Goal: Information Seeking & Learning: Find specific fact

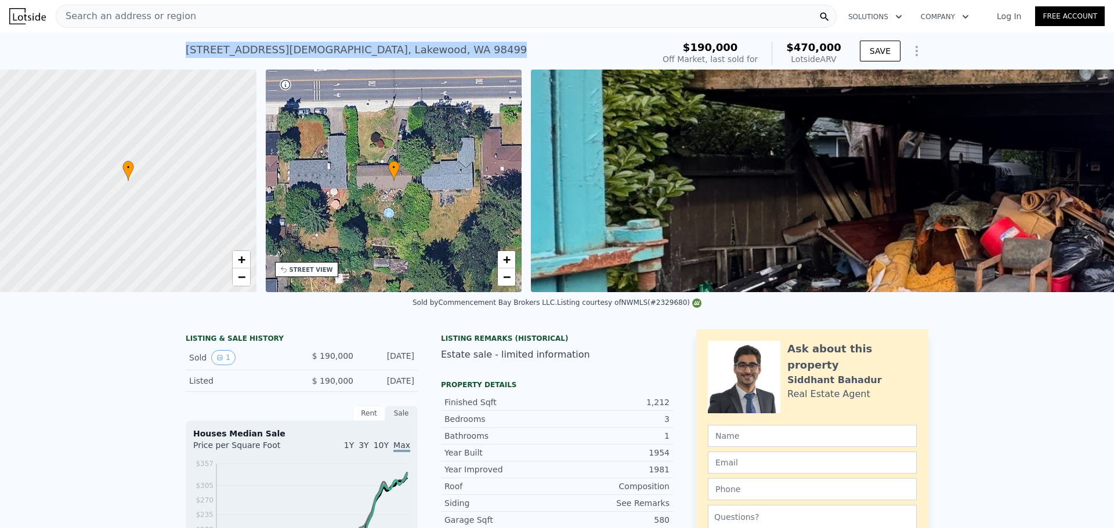
drag, startPoint x: 385, startPoint y: 50, endPoint x: 126, endPoint y: 61, distance: 259.5
click at [126, 61] on div "[STREET_ADDRESS] Sold [DATE] for $190k (~ARV $470k ) $190,000 Off Market, last …" at bounding box center [557, 50] width 1114 height 37
copy div "[STREET_ADDRESS]"
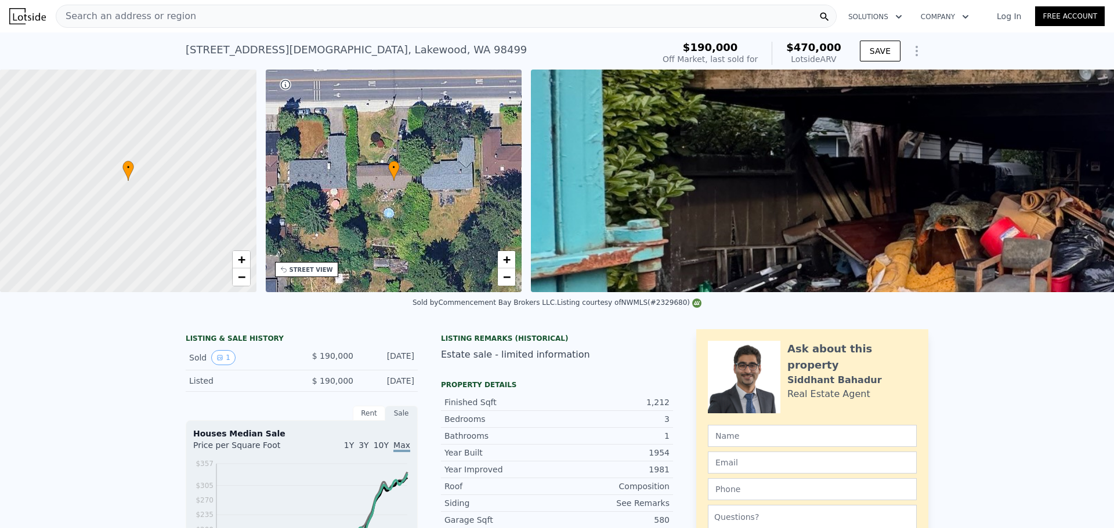
click at [391, 14] on div "Search an address or region" at bounding box center [446, 16] width 781 height 23
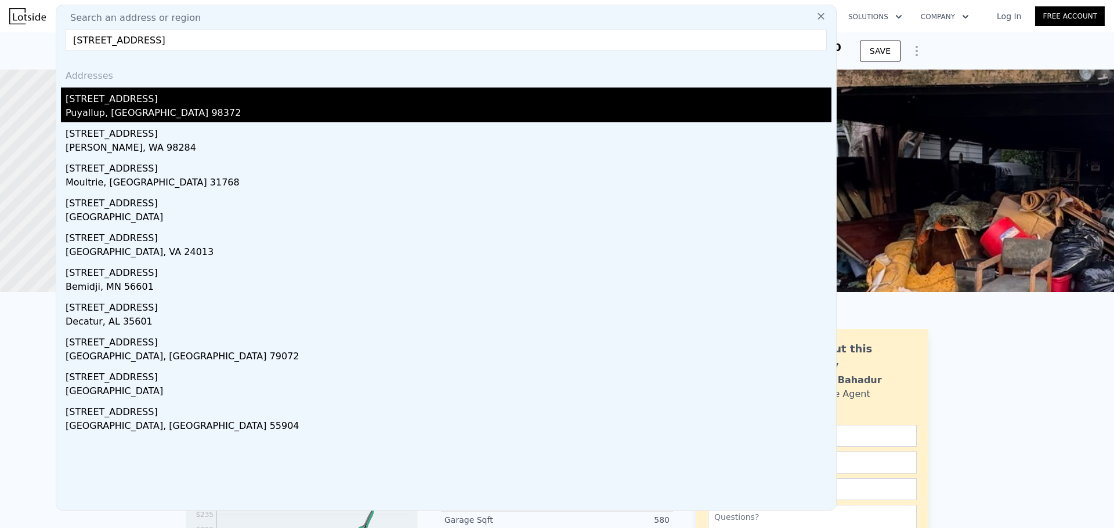
type input "[STREET_ADDRESS]"
click at [266, 101] on div "[STREET_ADDRESS]" at bounding box center [449, 97] width 766 height 19
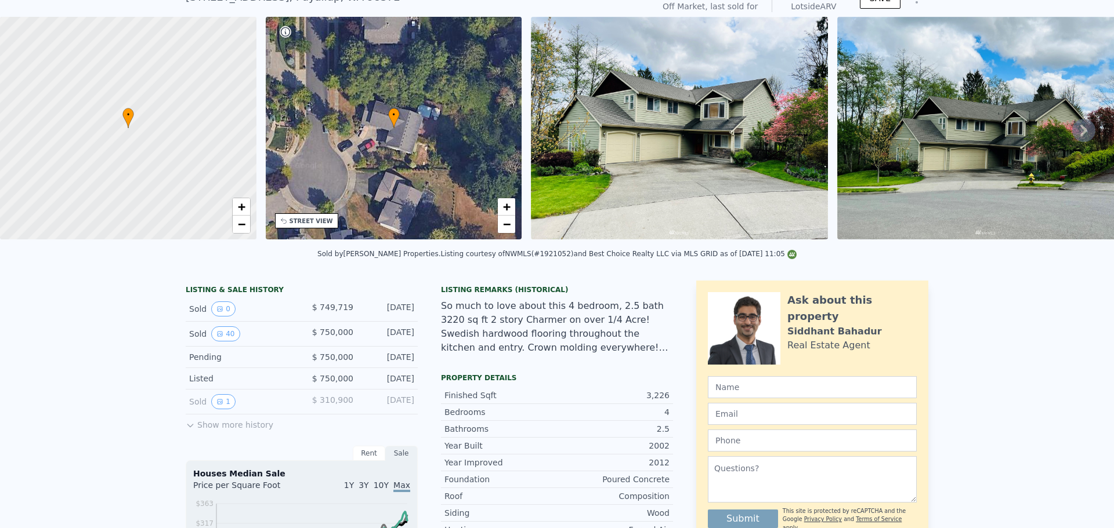
scroll to position [4, 0]
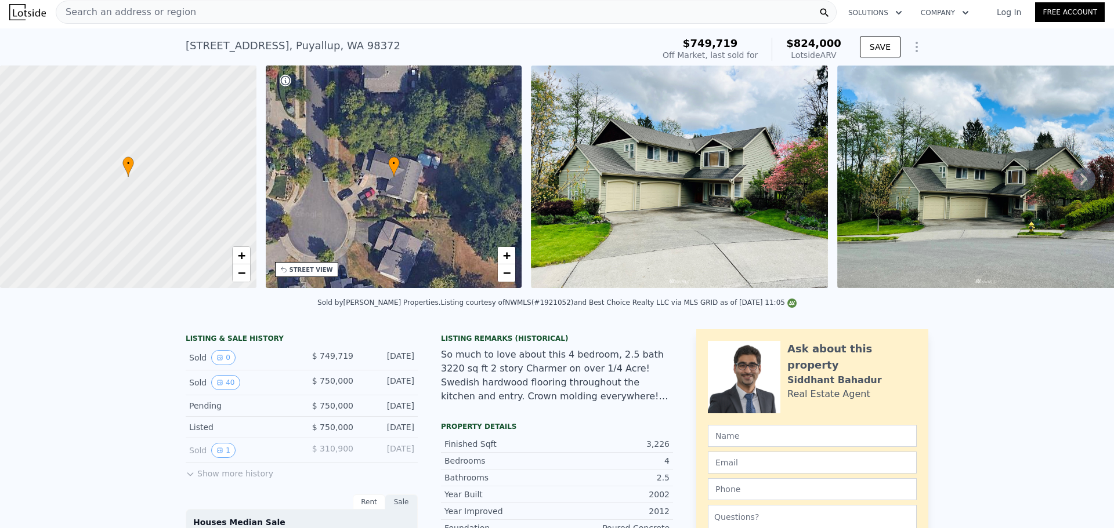
click at [579, 8] on div "Search an address or region" at bounding box center [446, 12] width 781 height 23
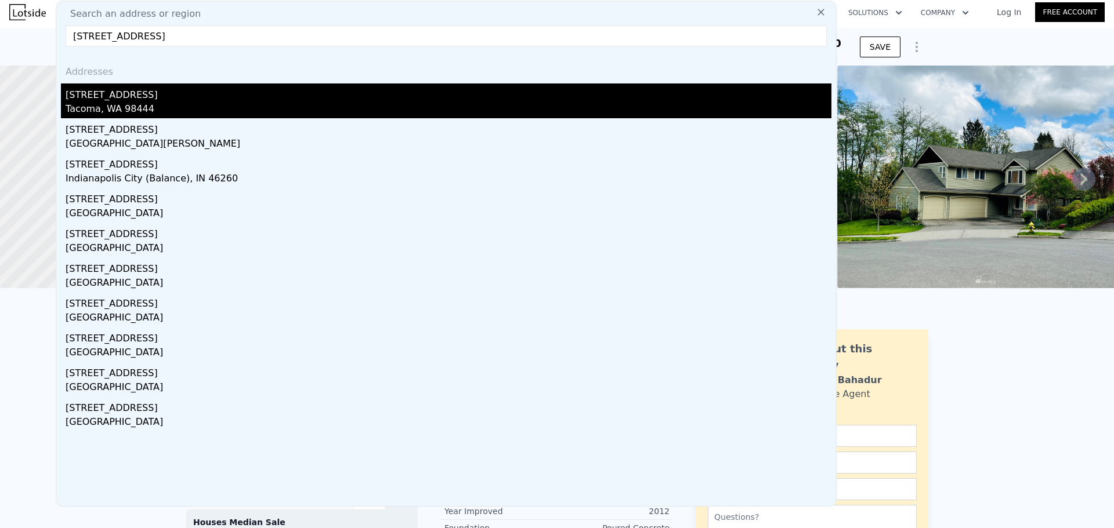
type input "[STREET_ADDRESS]"
click at [311, 97] on div "[STREET_ADDRESS]" at bounding box center [449, 93] width 766 height 19
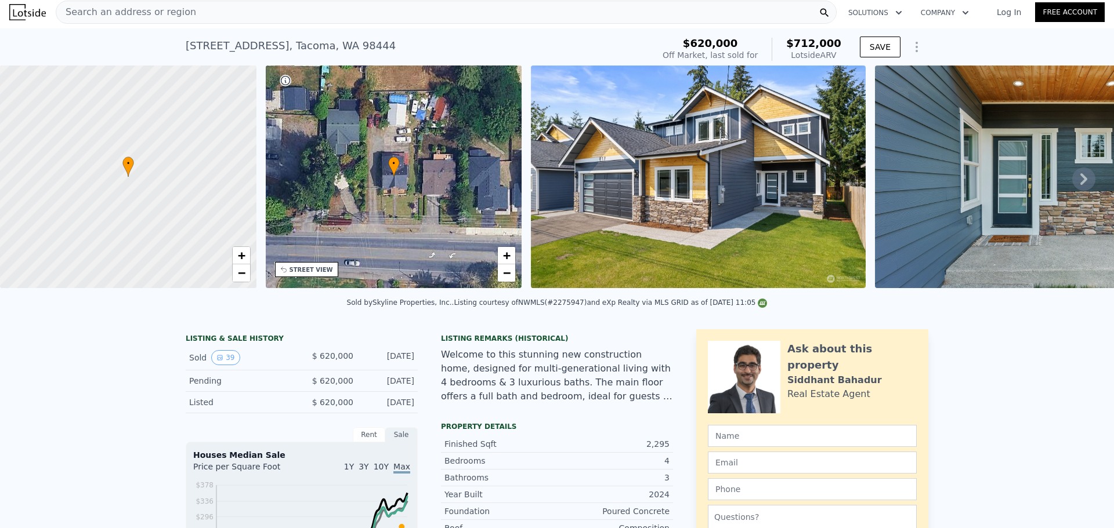
click at [458, 17] on div "Search an address or region" at bounding box center [446, 12] width 781 height 23
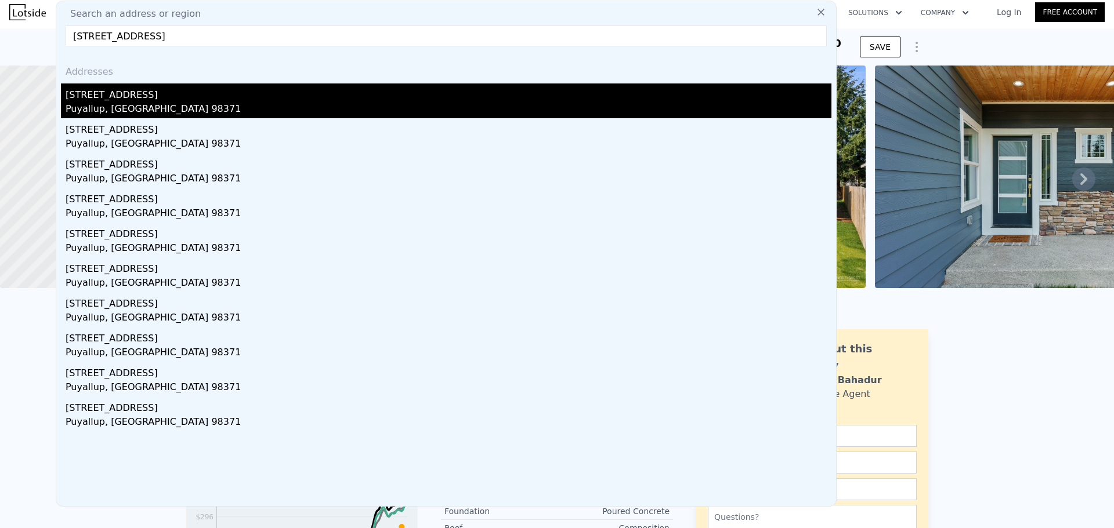
type input "[STREET_ADDRESS]"
click at [296, 102] on div "Puyallup, [GEOGRAPHIC_DATA] 98371" at bounding box center [449, 110] width 766 height 16
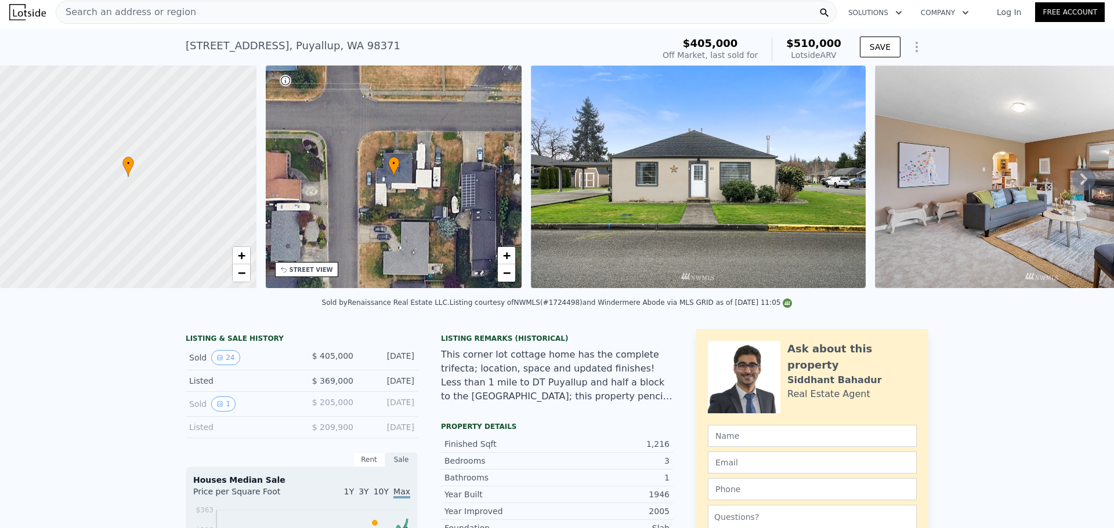
click at [352, 18] on div "Search an address or region" at bounding box center [446, 12] width 781 height 23
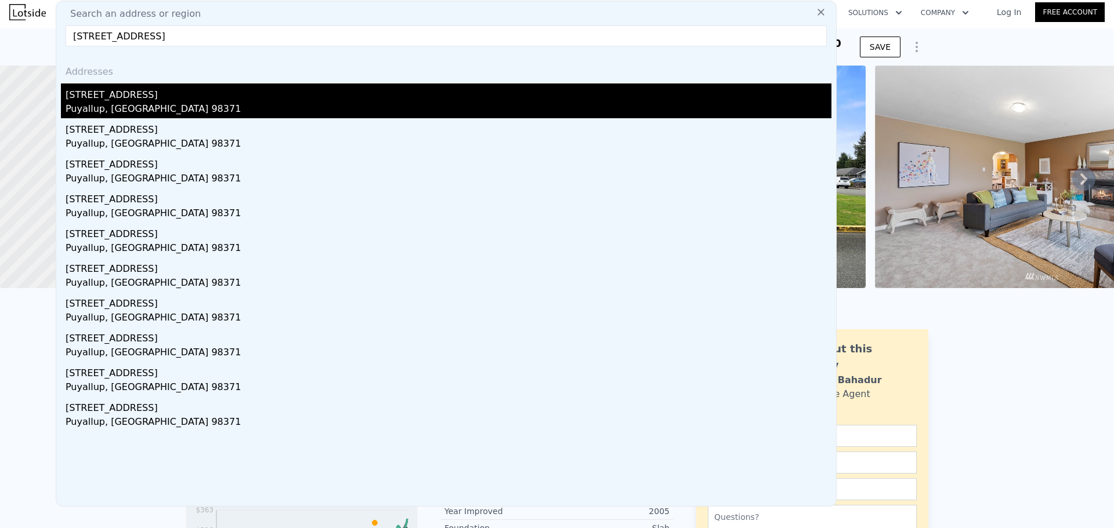
type input "[STREET_ADDRESS]"
click at [206, 99] on div "[STREET_ADDRESS]" at bounding box center [449, 93] width 766 height 19
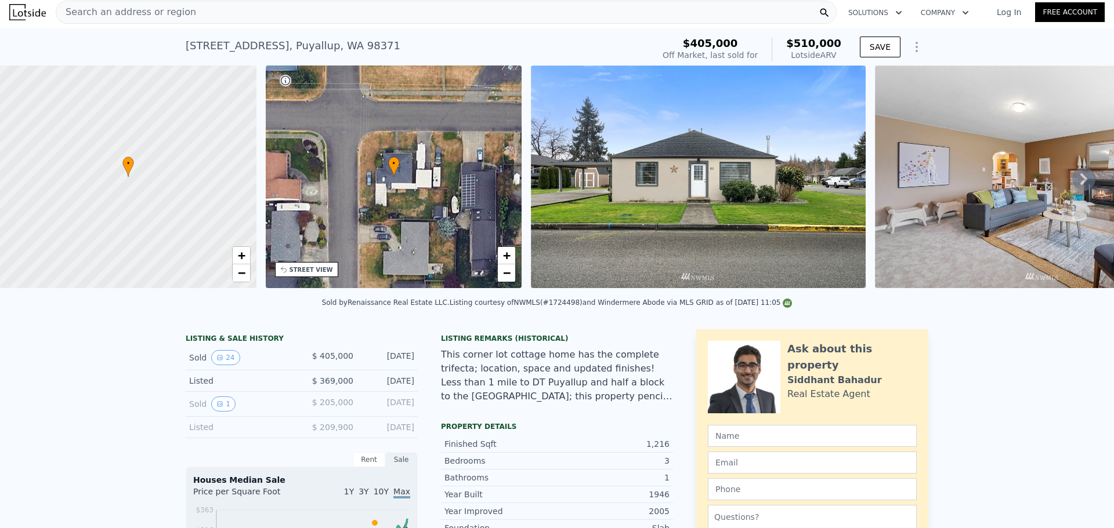
click at [206, 13] on div "Search an address or region" at bounding box center [446, 12] width 781 height 23
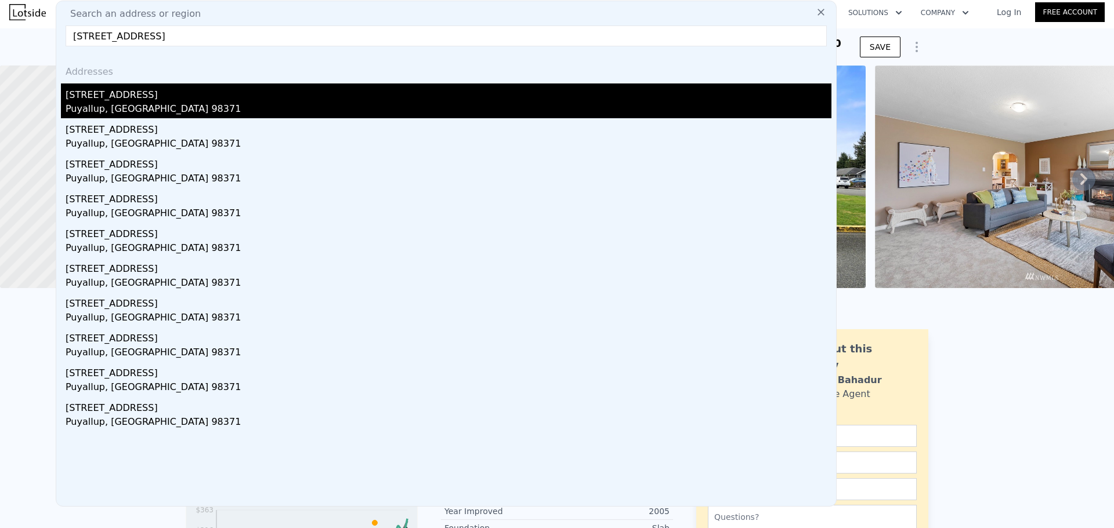
type input "[STREET_ADDRESS]"
click at [208, 104] on div "Puyallup, [GEOGRAPHIC_DATA] 98371" at bounding box center [449, 110] width 766 height 16
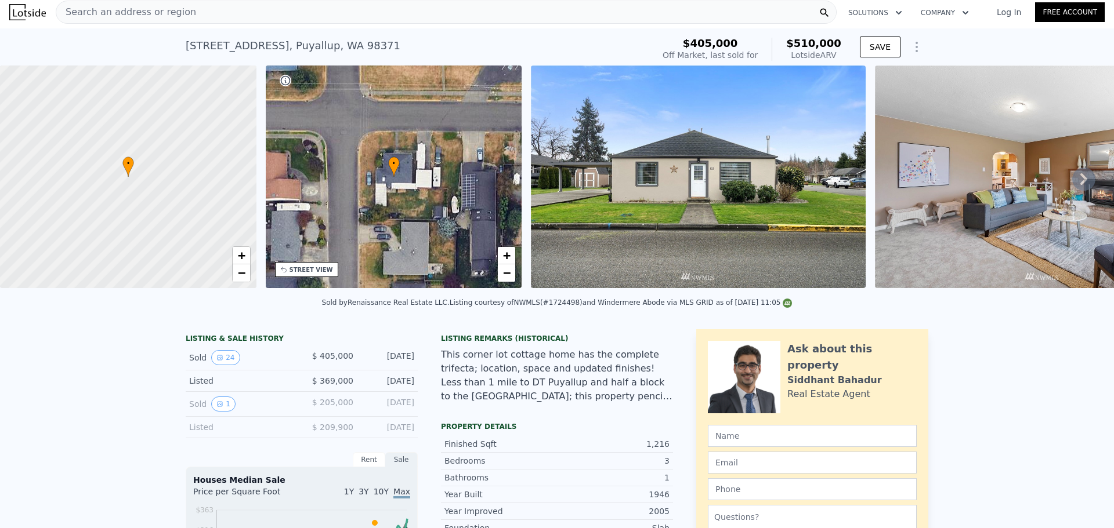
click at [623, 6] on div "Search an address or region" at bounding box center [446, 12] width 781 height 23
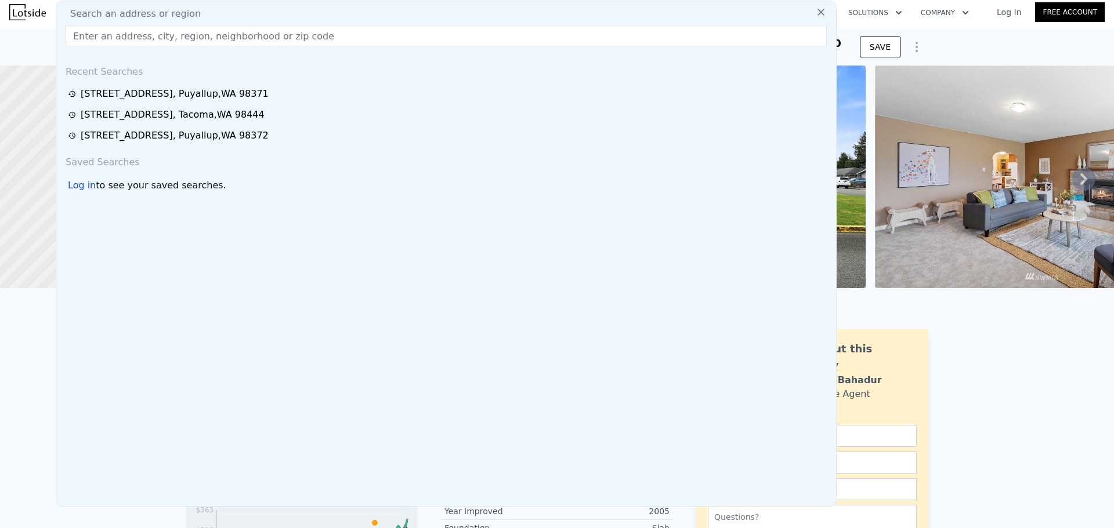
drag, startPoint x: 335, startPoint y: 47, endPoint x: 341, endPoint y: 12, distance: 35.9
click at [335, 47] on div "Search an address or region Recent Searches [STREET_ADDRESS] [STREET_ADDRESS] […" at bounding box center [446, 254] width 781 height 506
click at [347, 31] on input "text" at bounding box center [446, 36] width 761 height 21
paste input "[STREET_ADDRESS]"
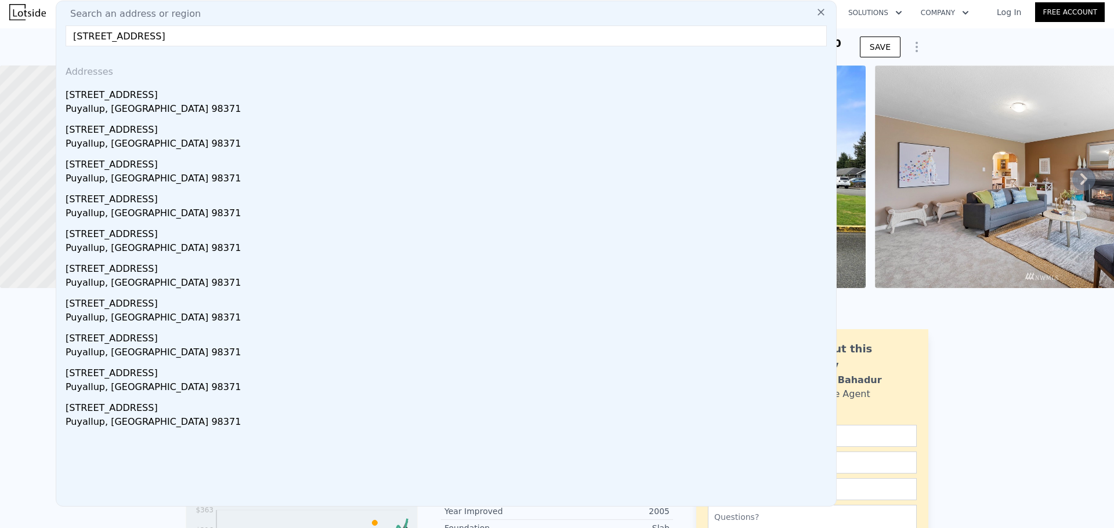
type input "[STREET_ADDRESS]"
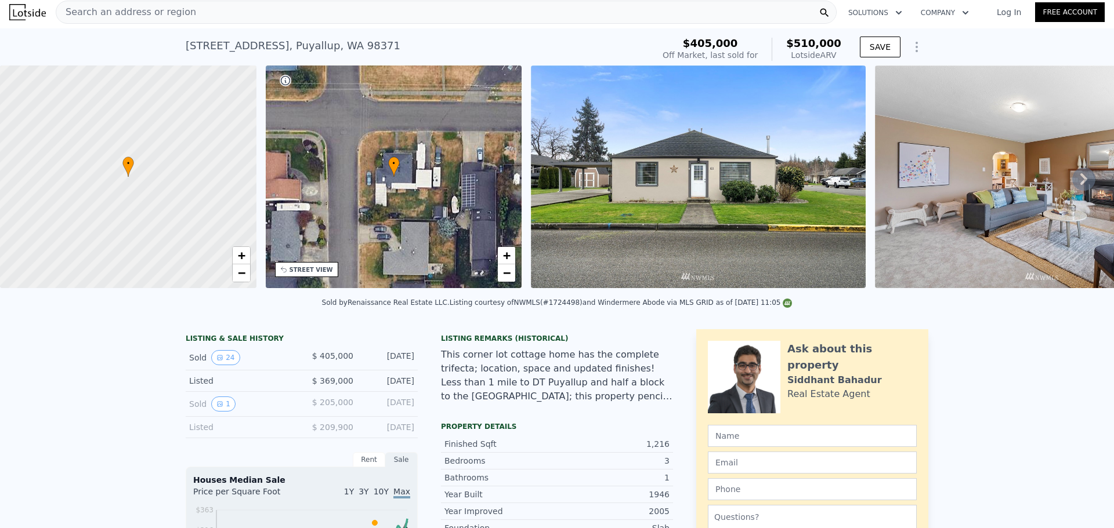
click at [336, 10] on div "Search an address or region" at bounding box center [446, 12] width 781 height 23
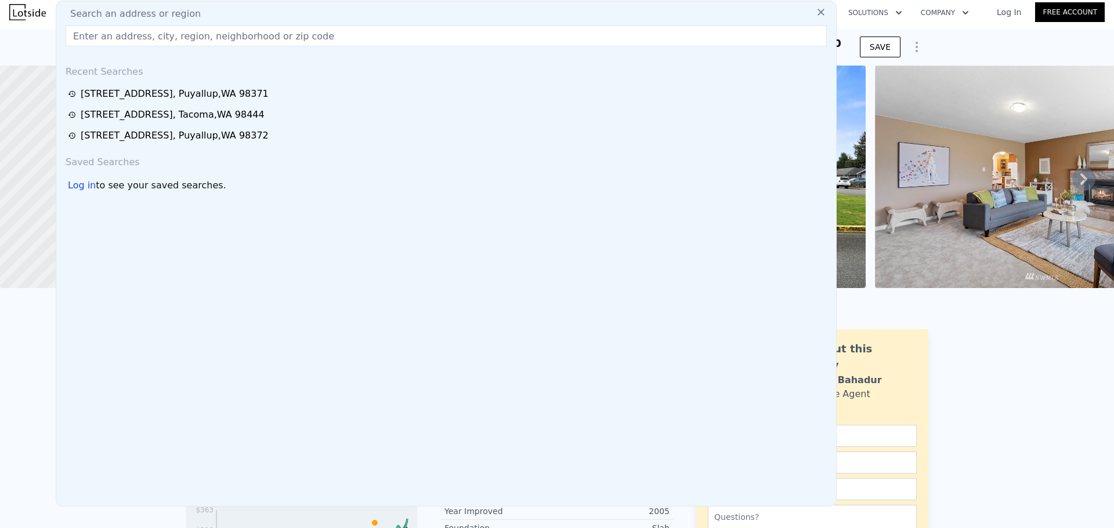
click at [45, 320] on div "Sold by Renaissance Real Estate LLC . Listing courtesy of NWMLS (#1724498) and …" at bounding box center [557, 306] width 1114 height 28
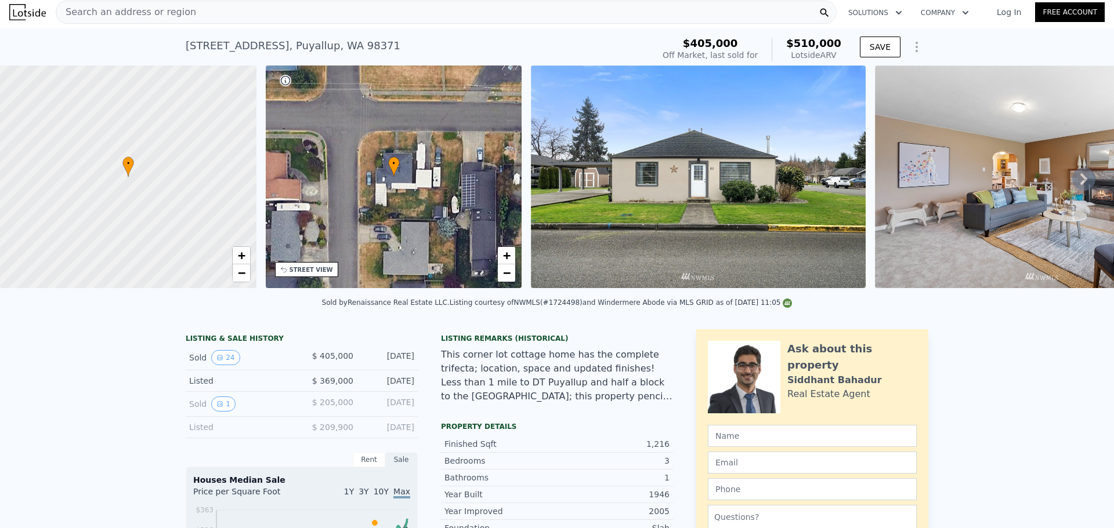
click at [199, 23] on div "Search an address or region Solutions Company Open main menu Log In Free Account" at bounding box center [556, 12] width 1095 height 28
click at [200, 21] on div "Search an address or region" at bounding box center [446, 12] width 781 height 23
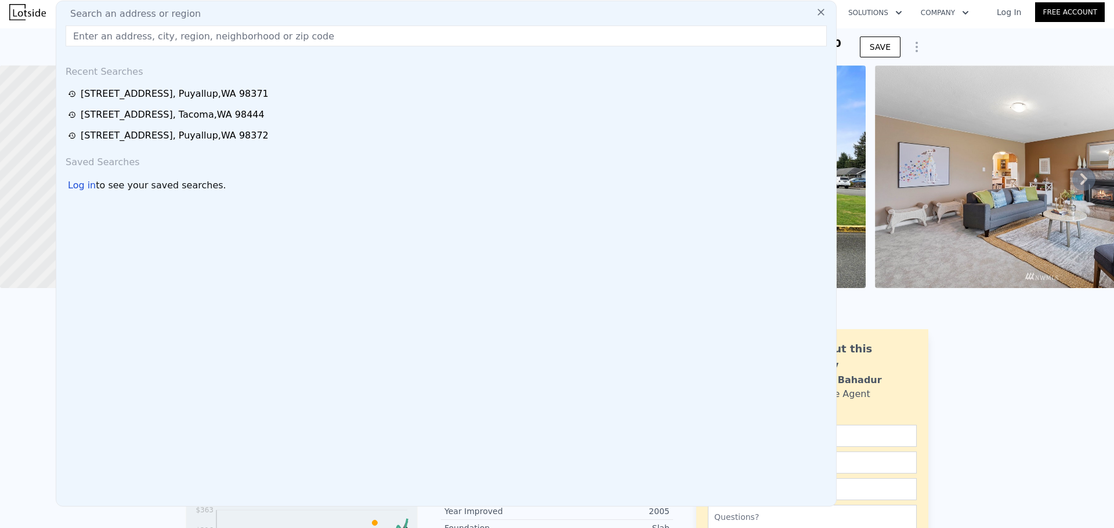
click at [380, 32] on input "text" at bounding box center [446, 36] width 761 height 21
